Goal: Find specific page/section: Find specific page/section

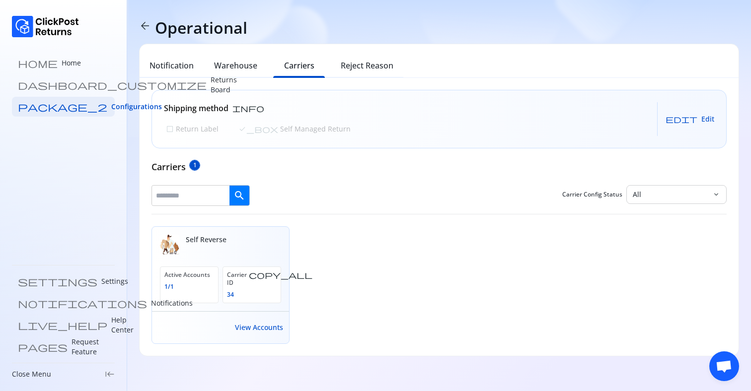
click at [146, 22] on span "arrow_back" at bounding box center [145, 26] width 12 height 12
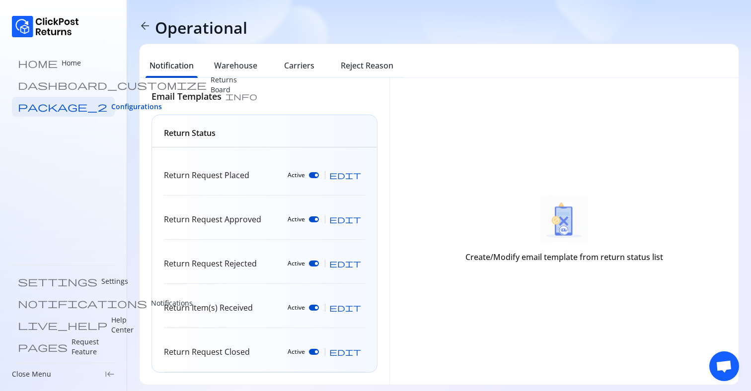
click at [146, 22] on span "arrow_back" at bounding box center [145, 26] width 12 height 12
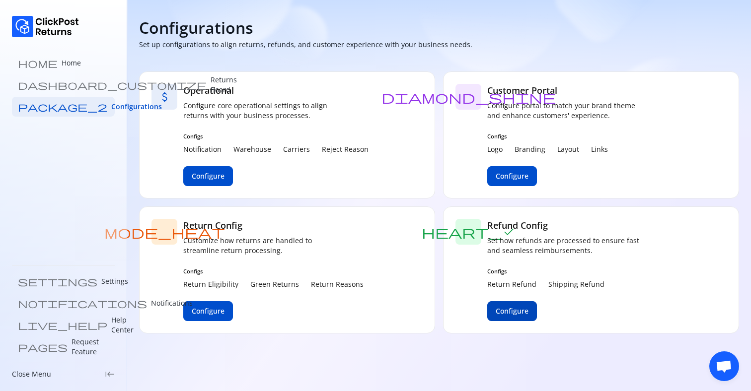
click at [504, 308] on span "Configure" at bounding box center [512, 311] width 33 height 10
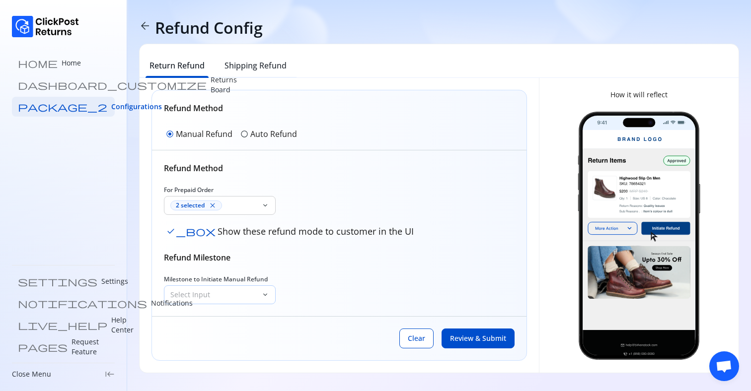
click at [232, 294] on p "Select Input" at bounding box center [213, 295] width 87 height 10
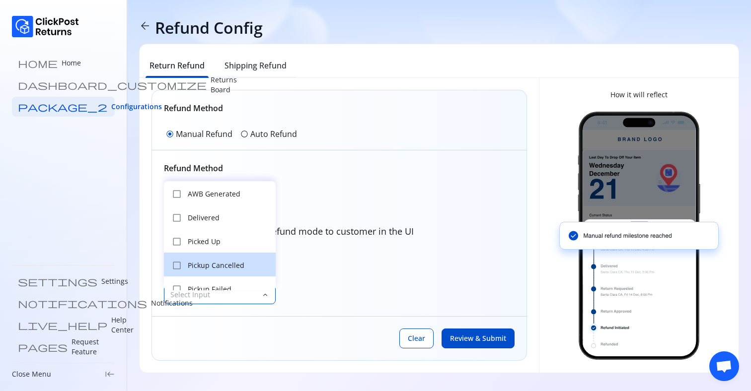
scroll to position [10, 0]
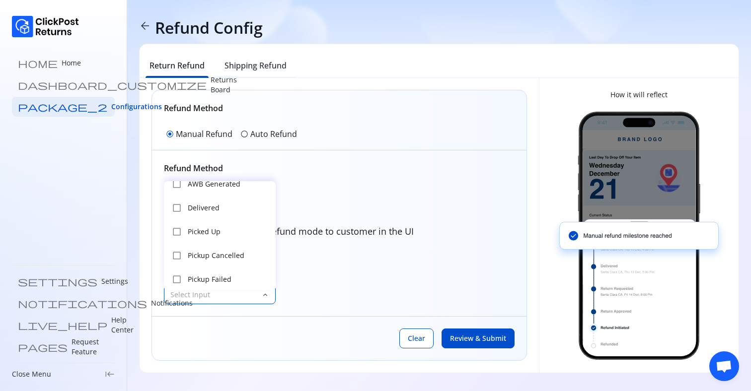
click at [345, 271] on div "Refund Method For Prepaid Order 2 selected close keyboard_arrow_down check_box …" at bounding box center [339, 233] width 351 height 142
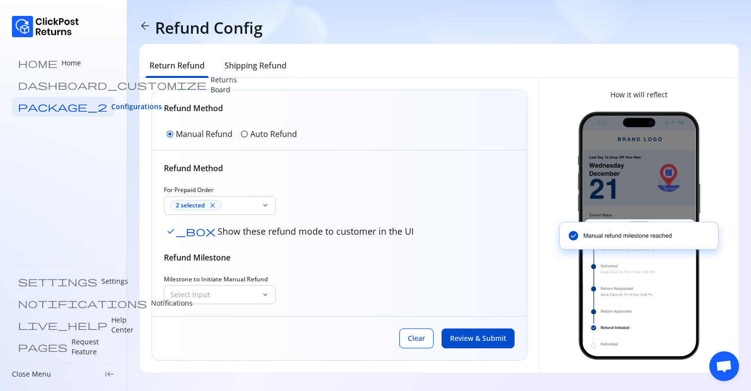
click at [261, 134] on p "Auto Refund" at bounding box center [273, 134] width 47 height 12
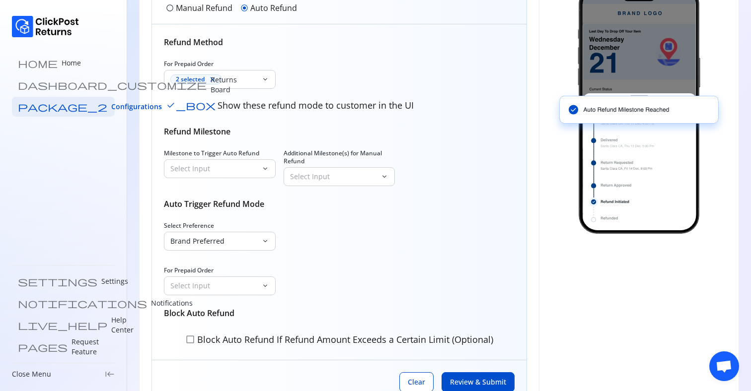
scroll to position [164, 0]
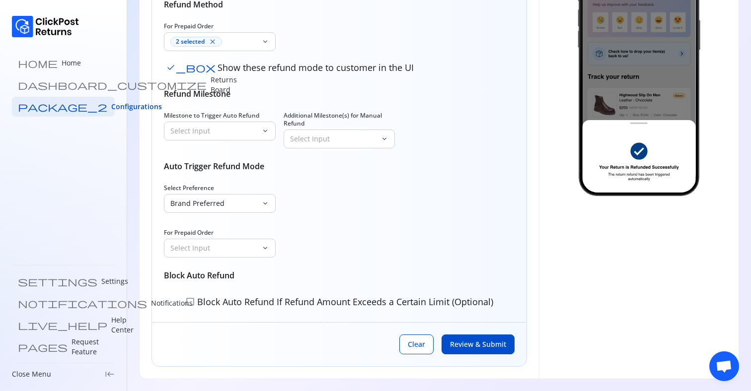
click at [203, 301] on p "Block Auto Refund If Refund Amount Exceeds a Certain Limit (Optional)" at bounding box center [344, 302] width 298 height 13
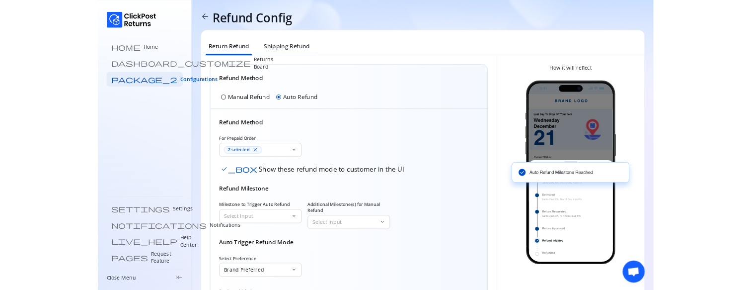
scroll to position [0, 0]
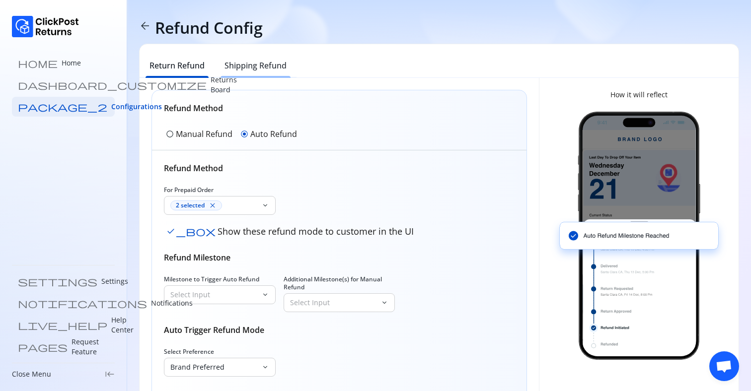
click at [259, 64] on h6 "Shipping Refund" at bounding box center [256, 66] width 62 height 12
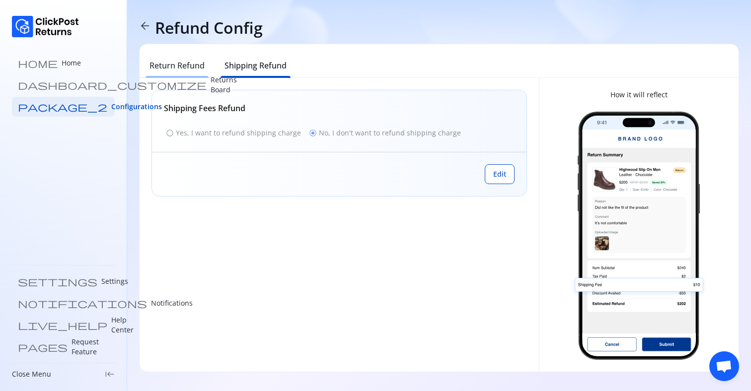
click at [182, 68] on h6 "Return Refund" at bounding box center [177, 66] width 55 height 12
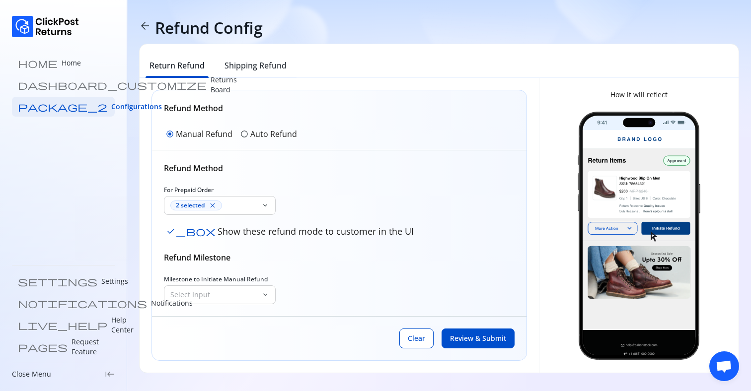
click at [148, 28] on span "arrow_back" at bounding box center [145, 26] width 12 height 12
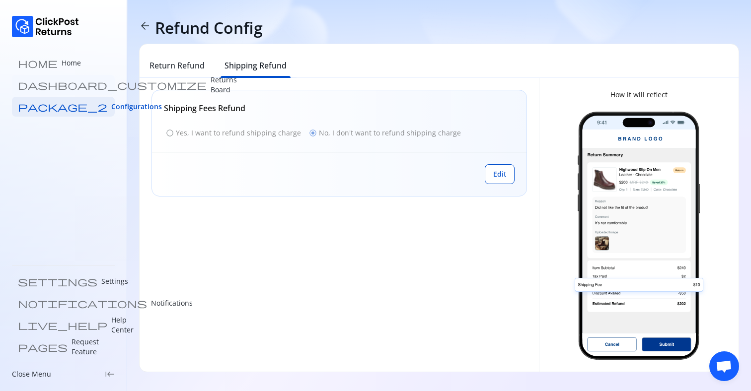
click at [211, 88] on p "Returns Board" at bounding box center [224, 85] width 26 height 20
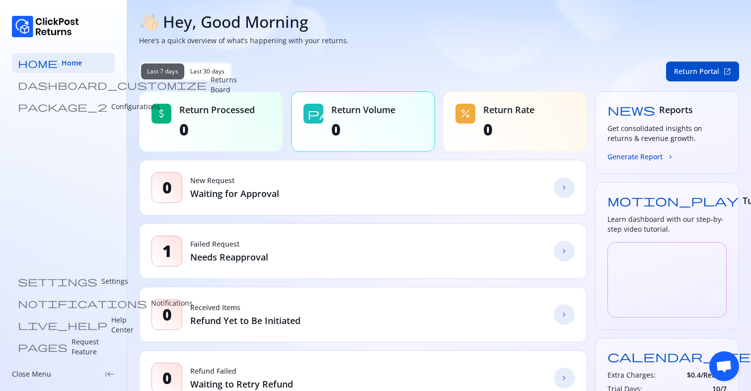
click at [211, 87] on p "Returns Board" at bounding box center [224, 85] width 26 height 20
